Goal: Information Seeking & Learning: Find specific fact

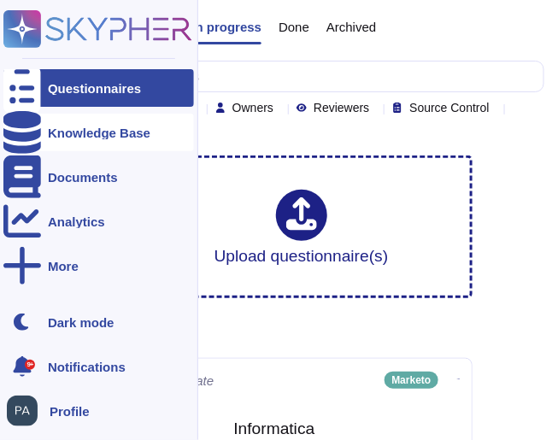
click at [41, 131] on div "Knowledge Base" at bounding box center [98, 133] width 191 height 38
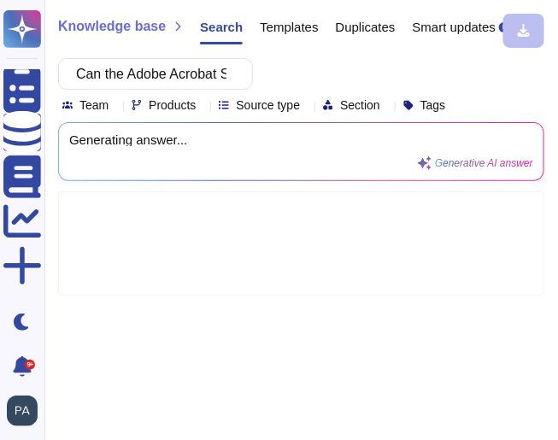
click at [203, 106] on icon at bounding box center [203, 106] width 0 height 0
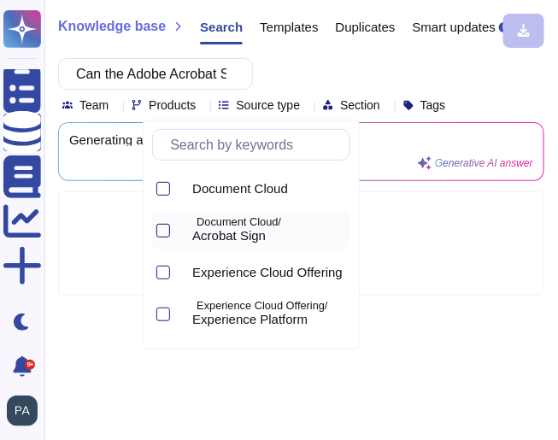
click at [165, 229] on div at bounding box center [163, 231] width 14 height 14
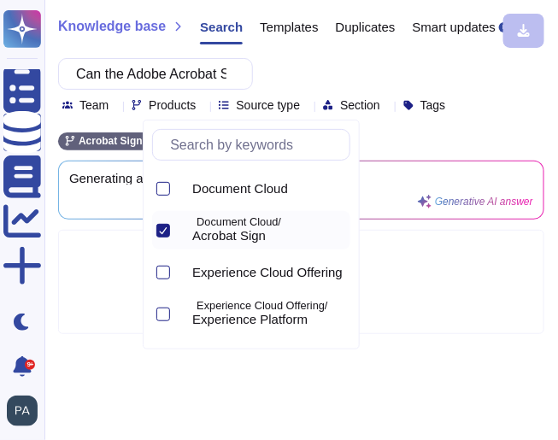
click at [423, 251] on div at bounding box center [301, 282] width 486 height 104
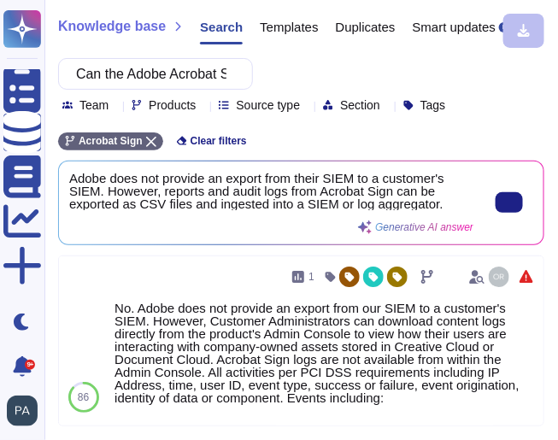
click at [451, 206] on span "Adobe does not provide an export from their SIEM to a customer's SIEM. However,…" at bounding box center [271, 191] width 404 height 38
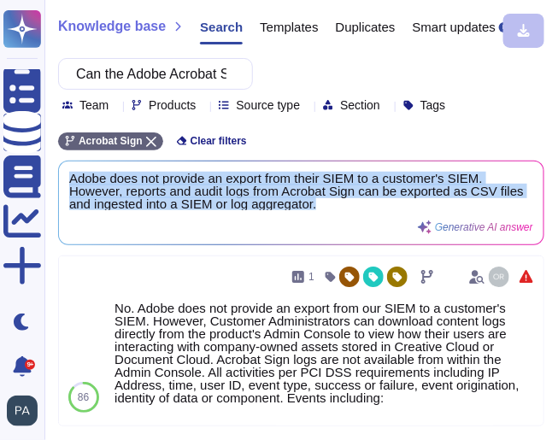
drag, startPoint x: 451, startPoint y: 206, endPoint x: 67, endPoint y: 182, distance: 385.3
click at [67, 182] on div "Adobe does not provide an export from their SIEM to a customer's SIEM. However,…" at bounding box center [301, 203] width 485 height 83
copy span "Adobe does not provide an export from their SIEM to a customer's SIEM. However,…"
